Goal: Task Accomplishment & Management: Manage account settings

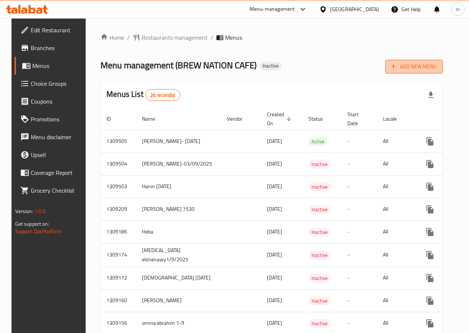
click at [420, 72] on button "Add New Menu" at bounding box center [413, 67] width 57 height 14
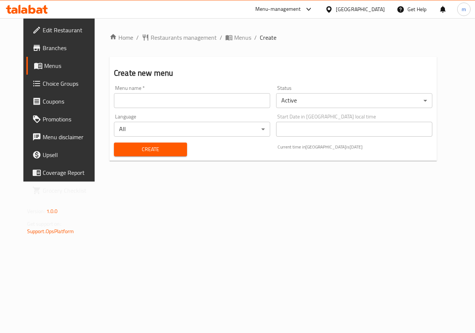
click at [220, 103] on input "text" at bounding box center [192, 100] width 156 height 15
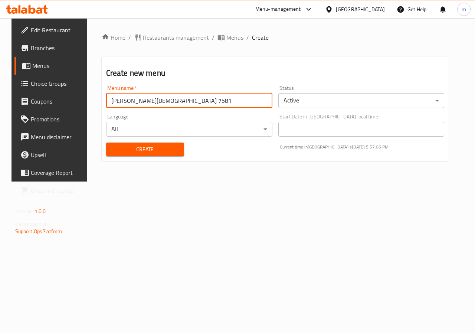
click at [164, 99] on input "[PERSON_NAME][DEMOGRAPHIC_DATA] 7581" at bounding box center [189, 100] width 166 height 15
type input "[PERSON_NAME][DEMOGRAPHIC_DATA] 7581 [DATE]"
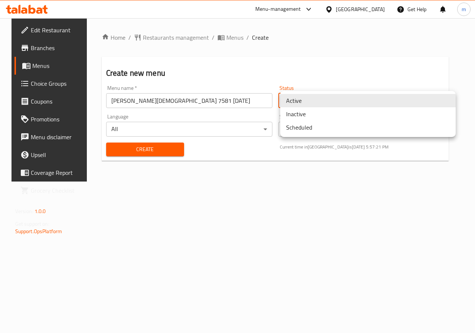
click at [437, 102] on body "​ Menu-management [GEOGRAPHIC_DATA] Get Help m Edit Restaurant Branches Menus C…" at bounding box center [237, 175] width 475 height 314
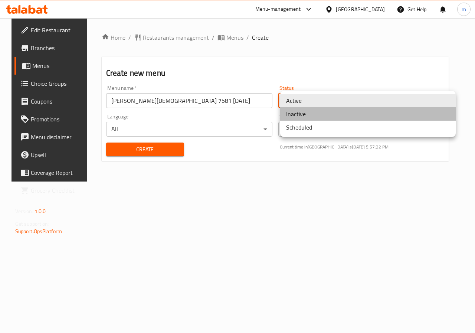
click at [366, 116] on li "Inactive" at bounding box center [367, 113] width 175 height 13
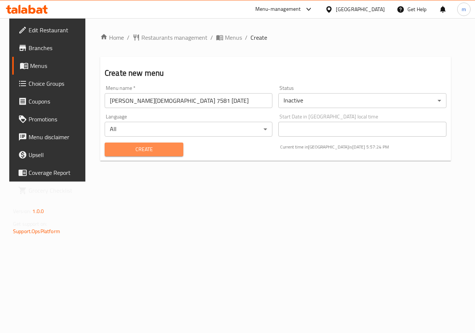
click at [144, 148] on span "Create" at bounding box center [143, 149] width 67 height 9
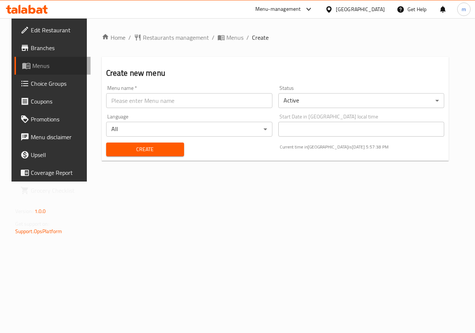
click at [32, 66] on span "Menus" at bounding box center [58, 65] width 53 height 9
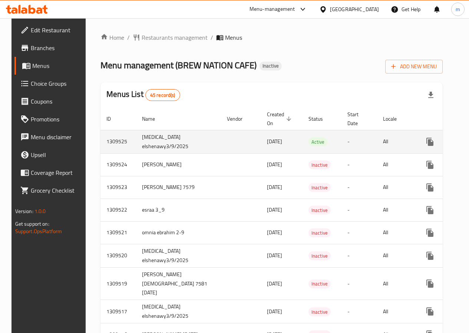
scroll to position [37, 0]
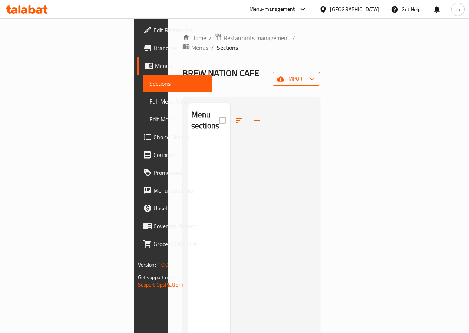
click at [314, 74] on span "import" at bounding box center [296, 78] width 36 height 9
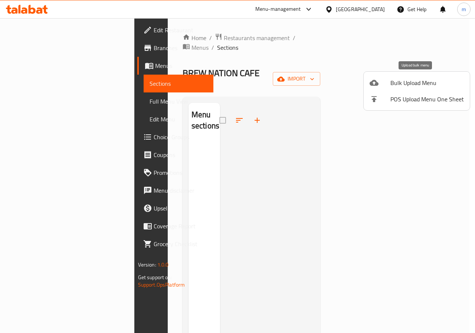
click at [430, 82] on span "Bulk Upload Menu" at bounding box center [426, 82] width 73 height 9
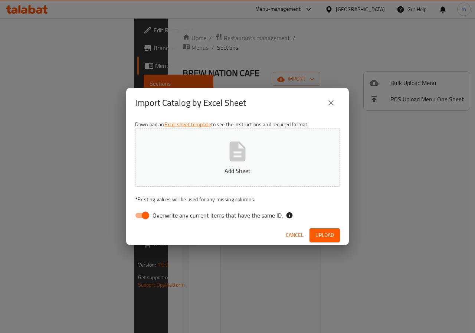
click at [144, 215] on input "Overwrite any current items that have the same ID." at bounding box center [145, 215] width 42 height 14
checkbox input "false"
click at [201, 159] on button "Add Sheet" at bounding box center [237, 157] width 205 height 59
click at [331, 232] on span "Upload" at bounding box center [324, 234] width 19 height 9
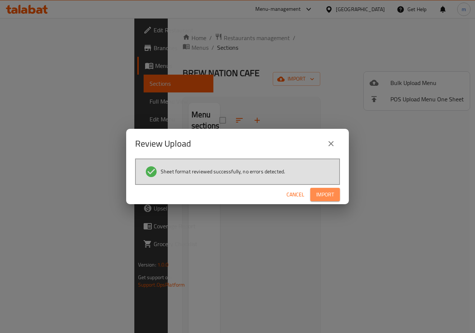
click at [321, 196] on span "Import" at bounding box center [325, 194] width 18 height 9
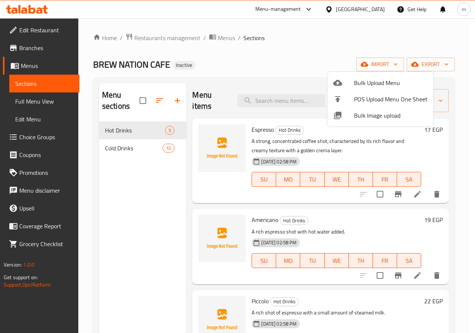
click at [457, 112] on div at bounding box center [237, 166] width 475 height 333
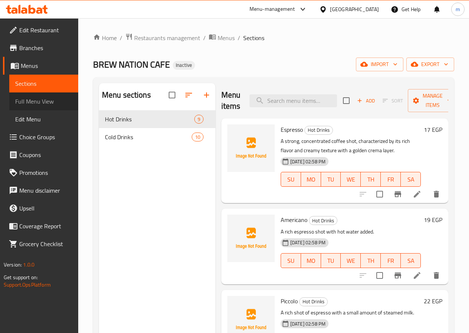
click at [38, 102] on span "Full Menu View" at bounding box center [43, 101] width 57 height 9
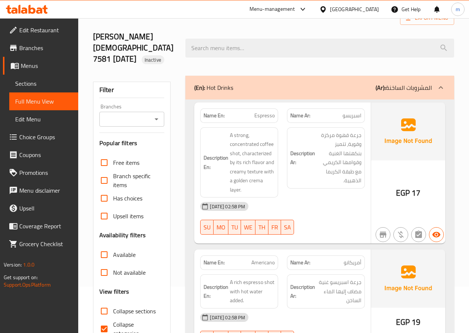
scroll to position [111, 0]
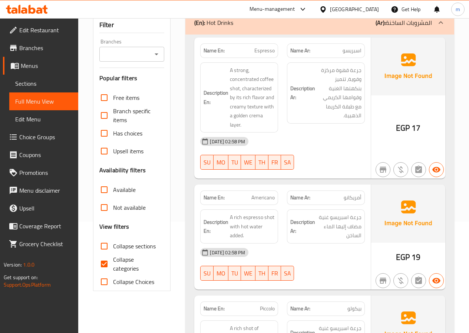
click at [121, 255] on span "Collapse categories" at bounding box center [136, 264] width 46 height 18
click at [113, 255] on input "Collapse categories" at bounding box center [104, 264] width 18 height 18
checkbox input "false"
click at [30, 57] on link "Menus" at bounding box center [40, 66] width 75 height 18
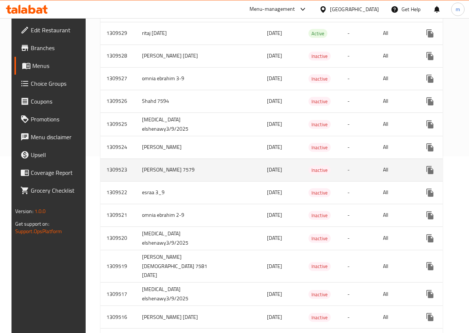
scroll to position [185, 0]
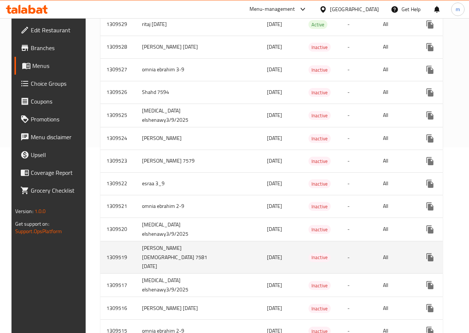
click at [146, 257] on td "[PERSON_NAME][DEMOGRAPHIC_DATA] 7581 [DATE]" at bounding box center [178, 257] width 85 height 33
click at [139, 256] on td "[PERSON_NAME][DEMOGRAPHIC_DATA] 7581 [DATE]" at bounding box center [178, 257] width 85 height 33
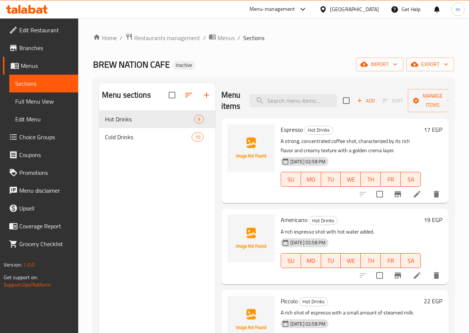
click at [23, 62] on span "Menus" at bounding box center [47, 65] width 52 height 9
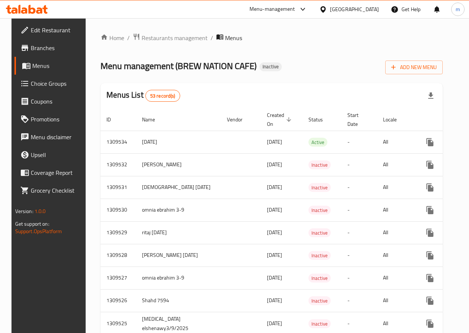
click at [36, 72] on link "Menus" at bounding box center [51, 66] width 75 height 18
click at [27, 65] on icon at bounding box center [28, 66] width 3 height 3
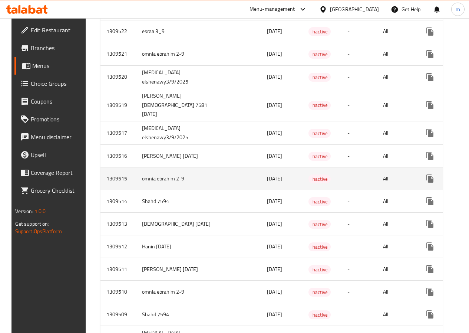
scroll to position [371, 0]
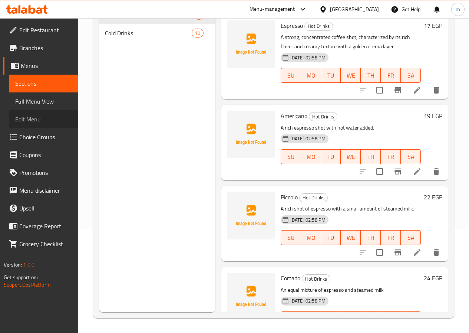
click at [20, 121] on span "Edit Menu" at bounding box center [43, 119] width 57 height 9
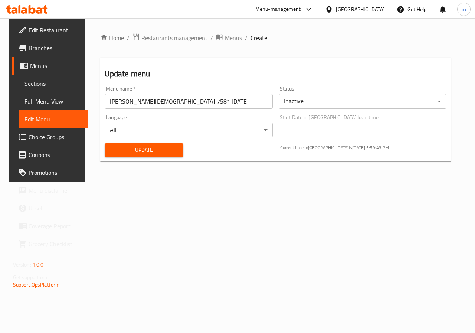
click at [157, 102] on input "[PERSON_NAME][DEMOGRAPHIC_DATA] 7581 [DATE]" at bounding box center [189, 101] width 168 height 15
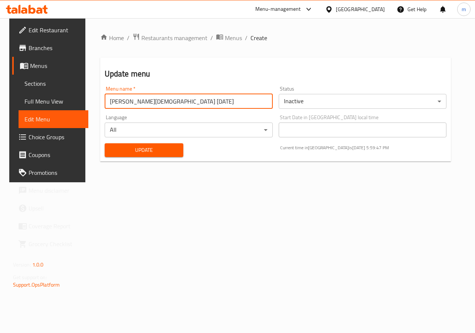
type input "[PERSON_NAME][DEMOGRAPHIC_DATA] [DATE]"
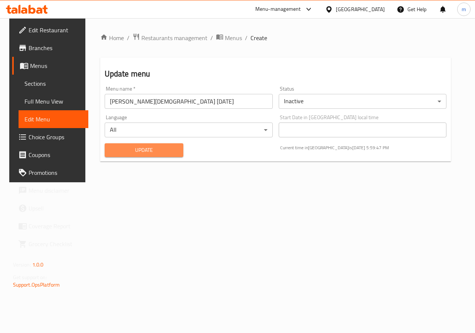
click at [146, 147] on span "Update" at bounding box center [143, 149] width 67 height 9
drag, startPoint x: 38, startPoint y: 69, endPoint x: 90, endPoint y: 169, distance: 113.8
click at [38, 69] on span "Menus" at bounding box center [56, 65] width 53 height 9
